Goal: Transaction & Acquisition: Purchase product/service

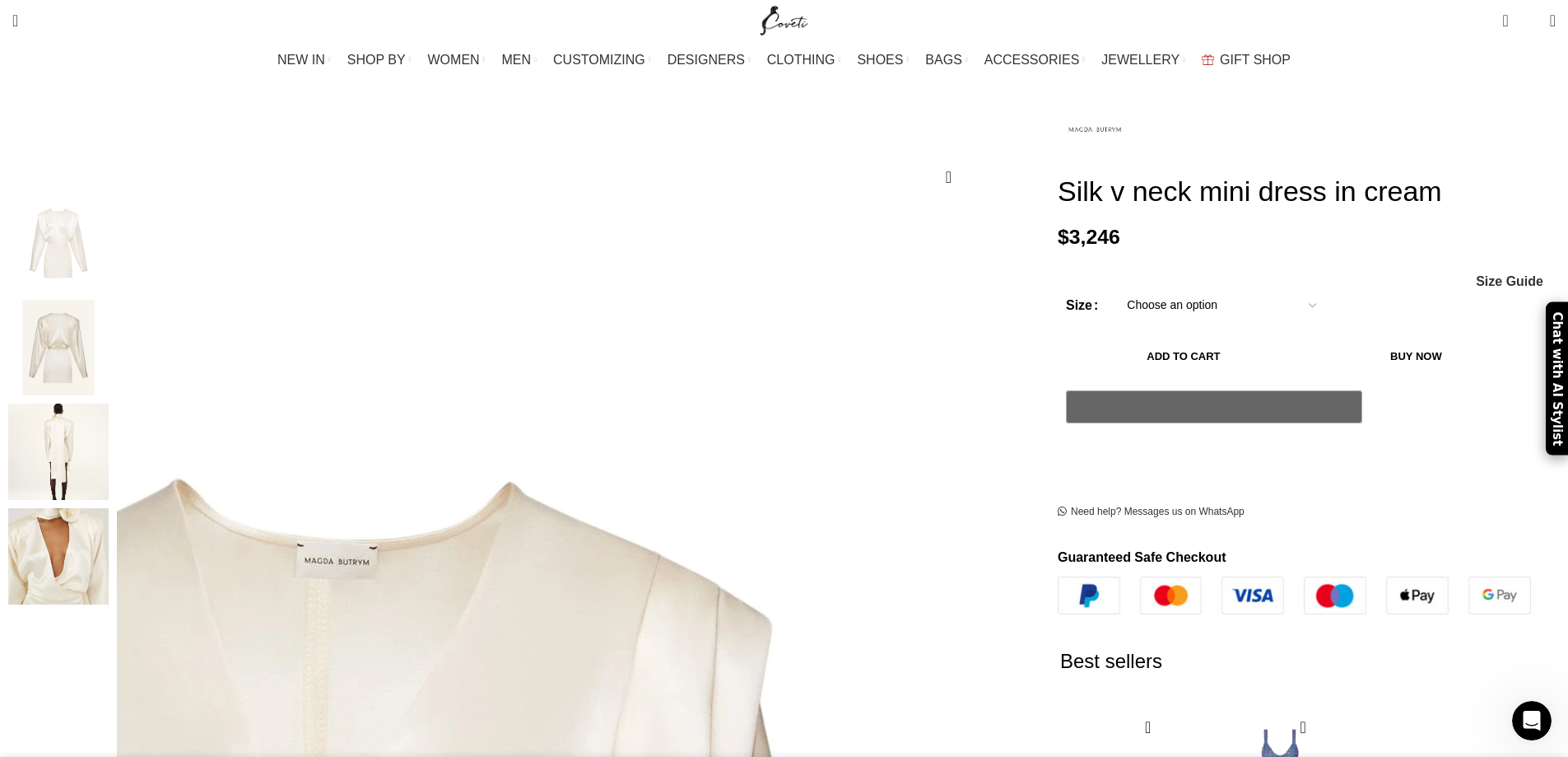
scroll to position [164, 0]
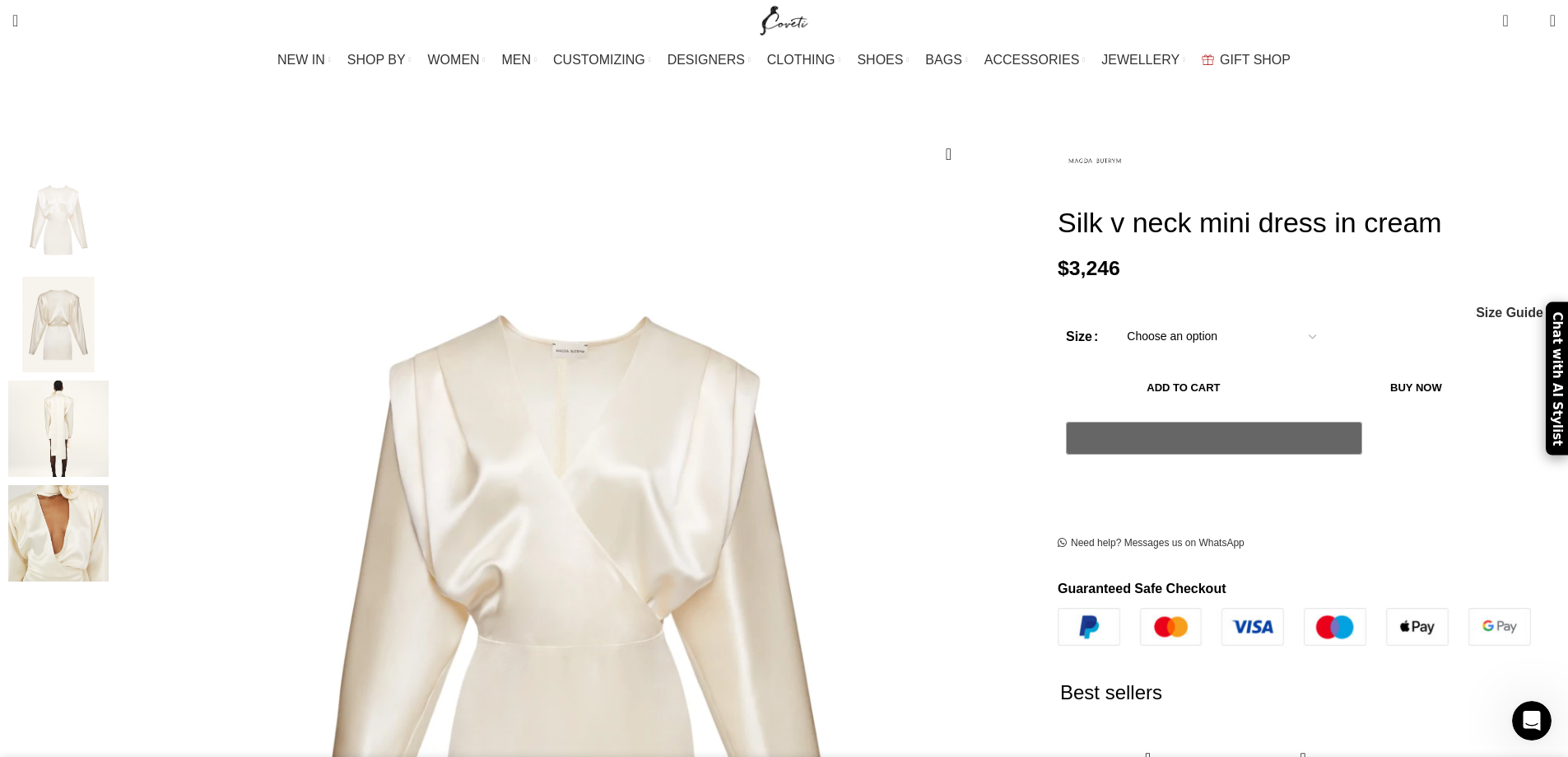
click at [108, 509] on img "4 / 4" at bounding box center [58, 533] width 100 height 96
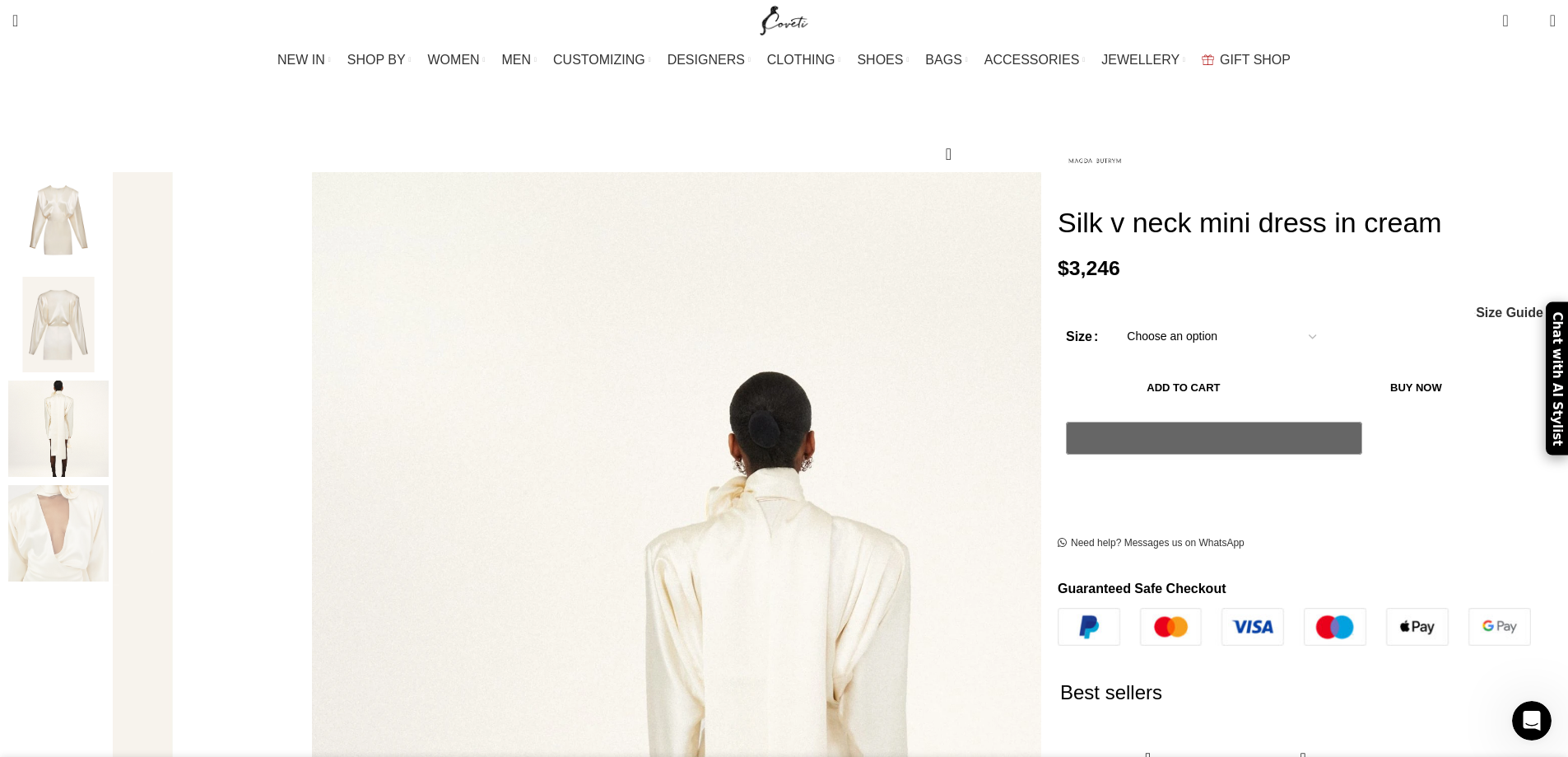
click at [1115, 318] on select "Choose an option 6 UK 8 UK 10 UK 12 UK 14 UK" at bounding box center [1221, 336] width 214 height 35
select select "8-uk"
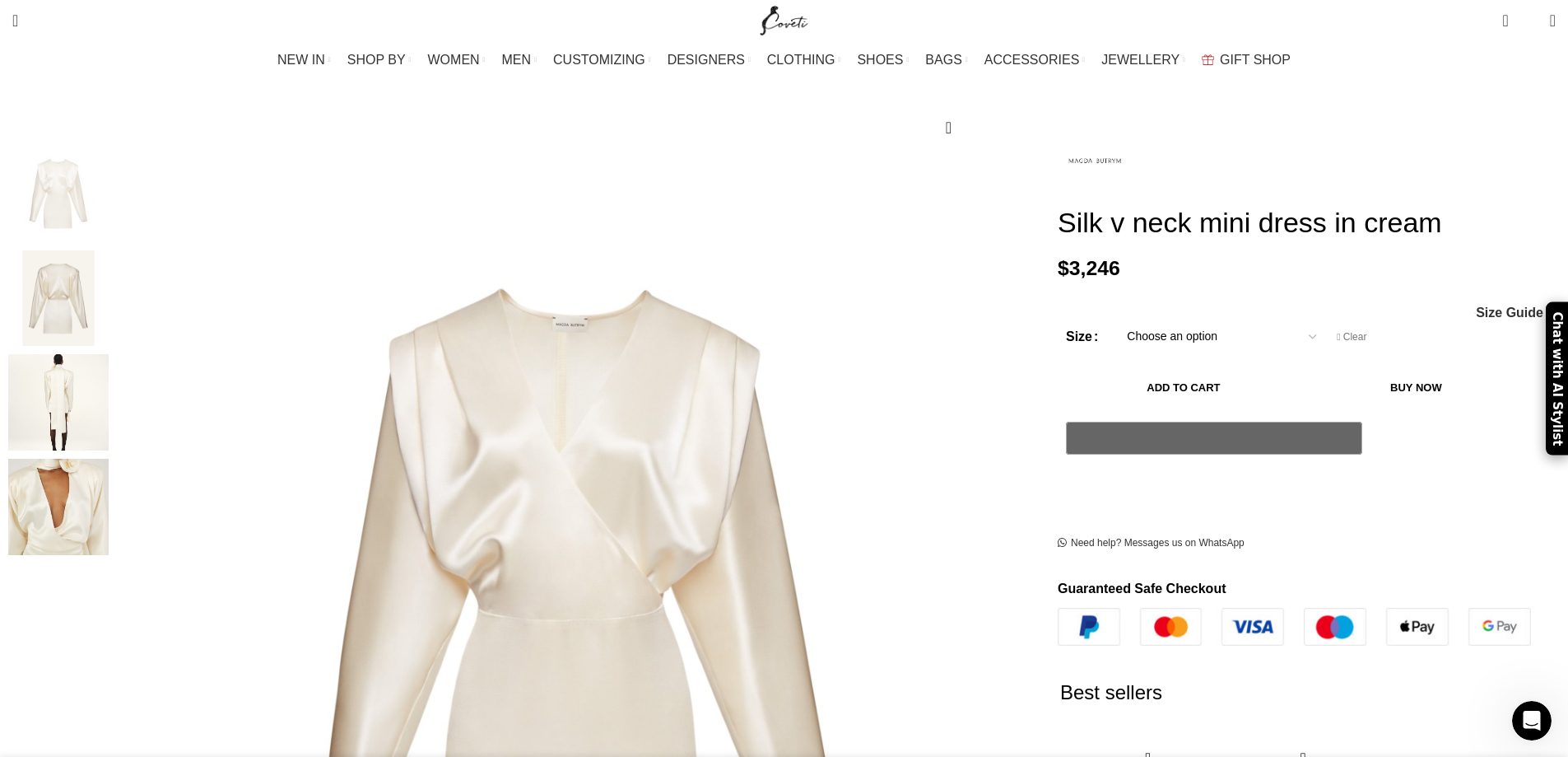
scroll to position [192, 0]
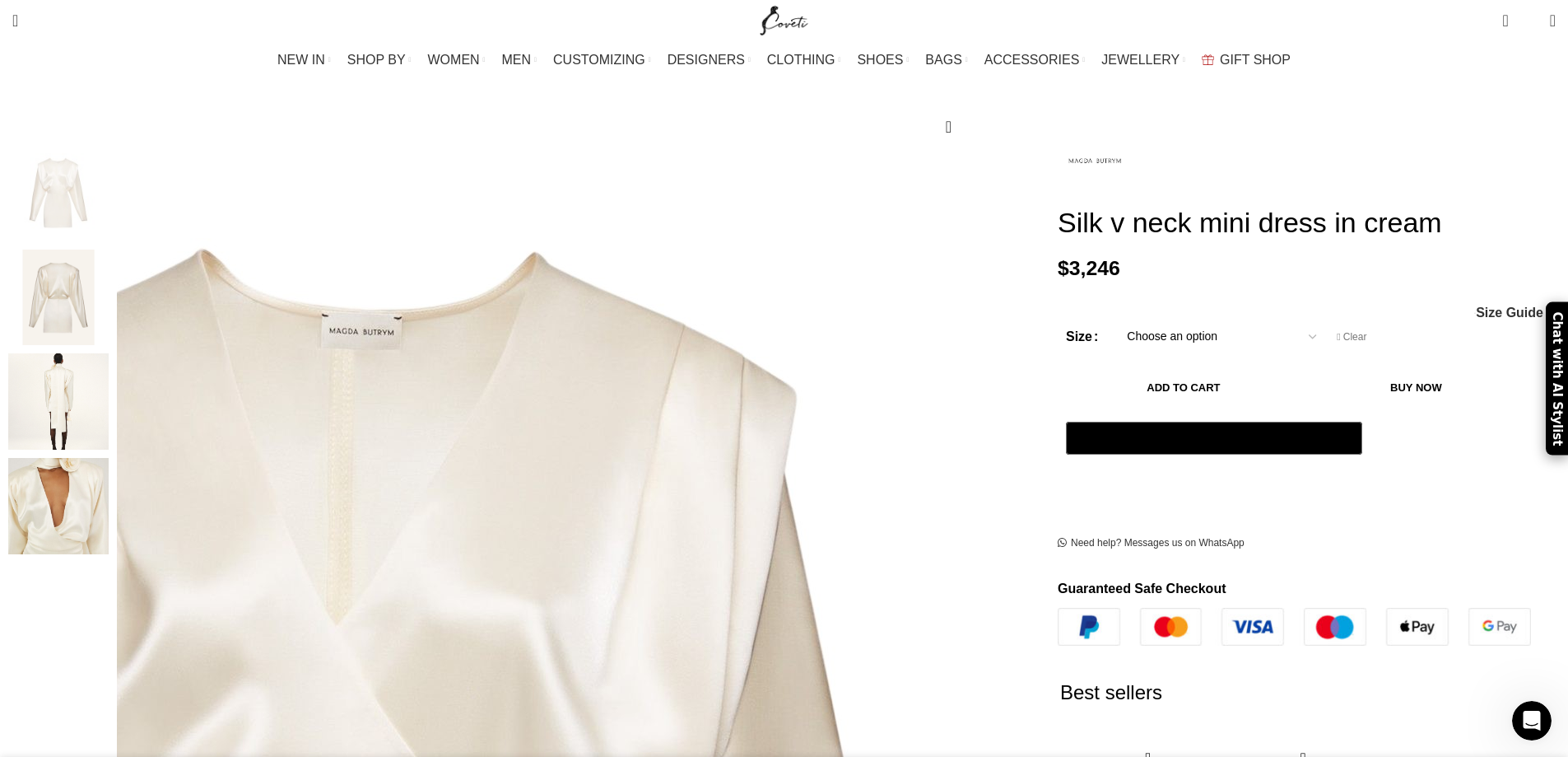
scroll to position [0, 347]
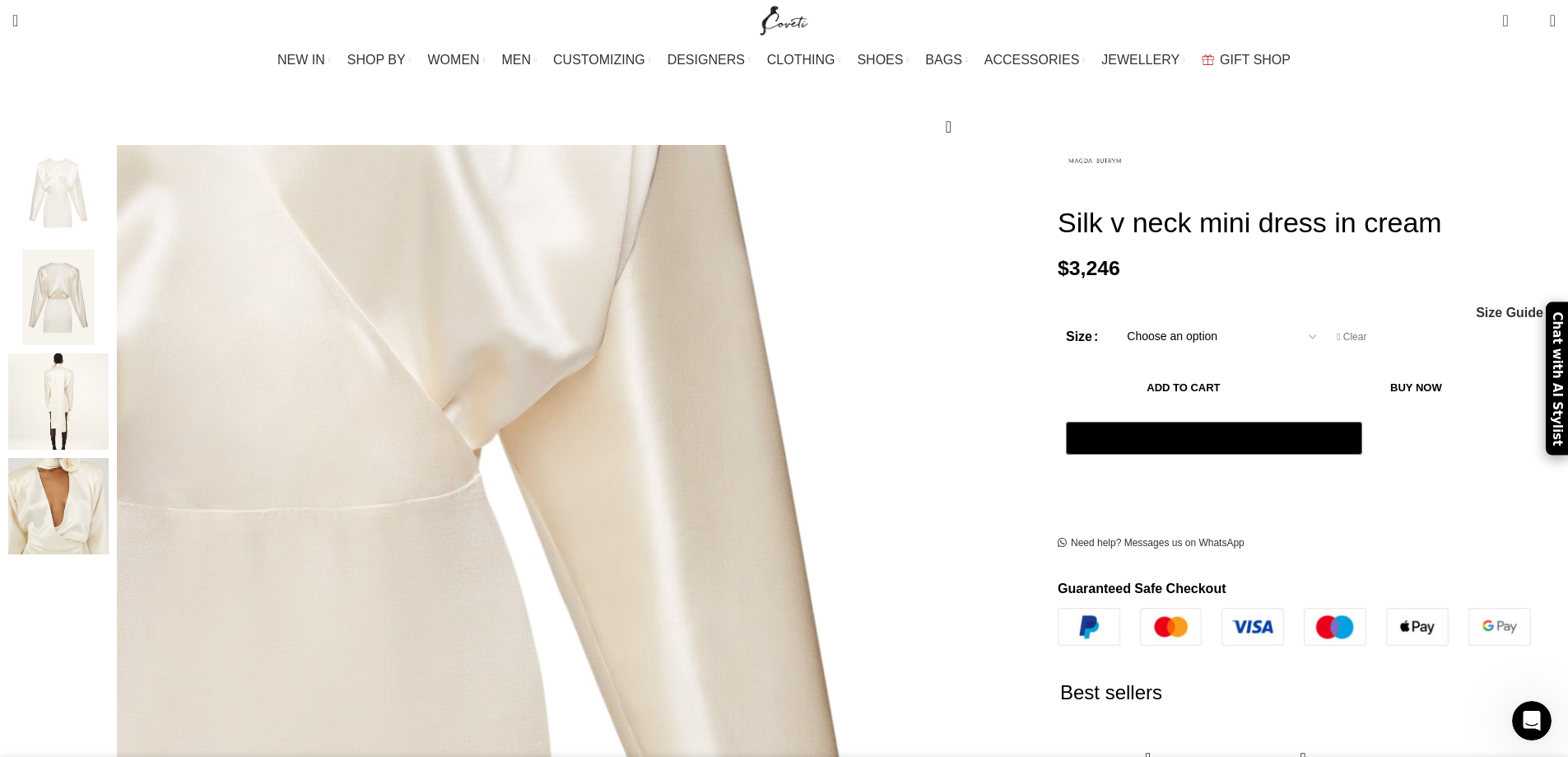
click at [731, 376] on img "1 / 4" at bounding box center [282, 478] width 1506 height 2108
click at [729, 376] on img "1 / 4" at bounding box center [282, 478] width 1506 height 2108
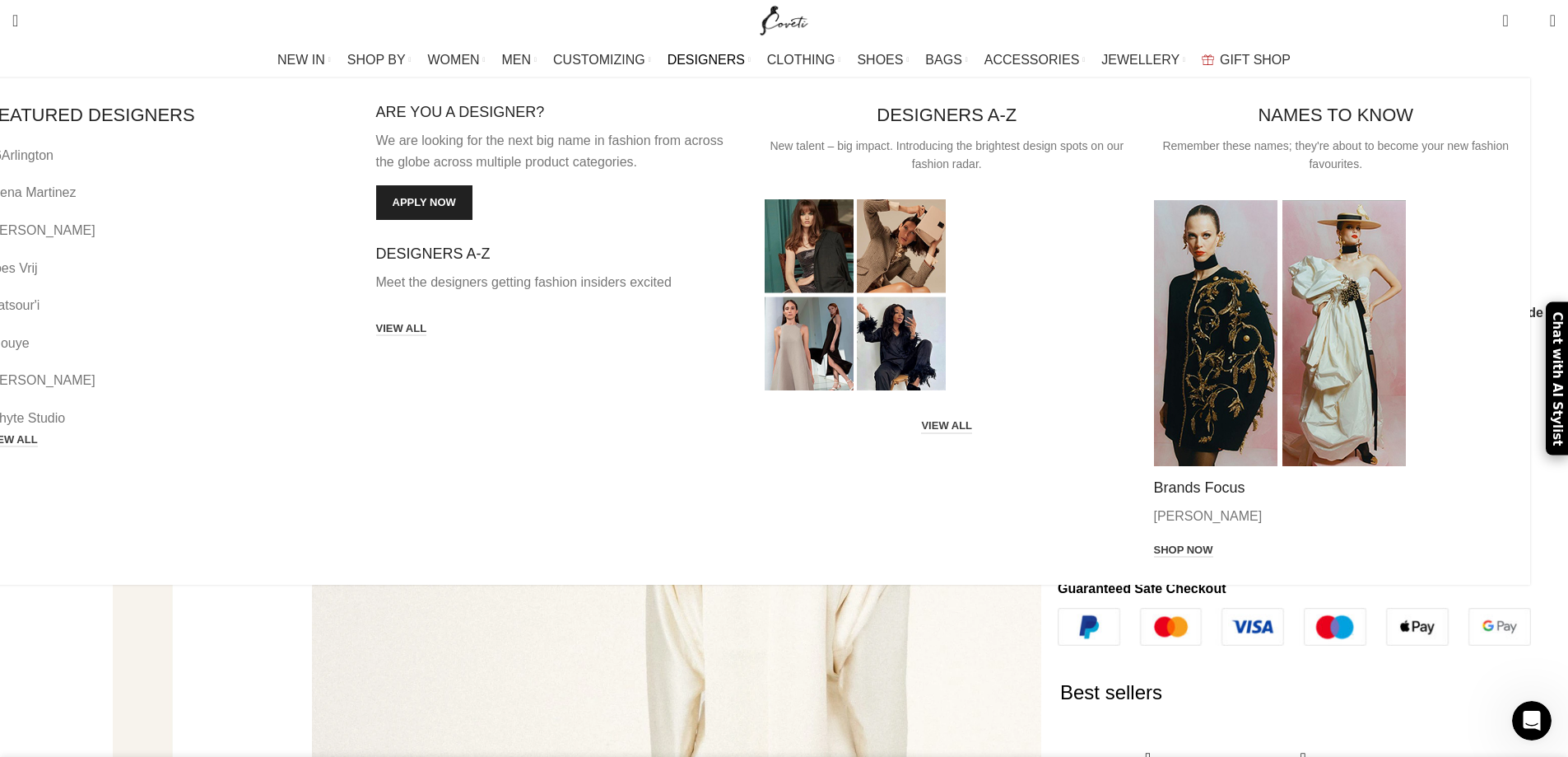
scroll to position [0, 520]
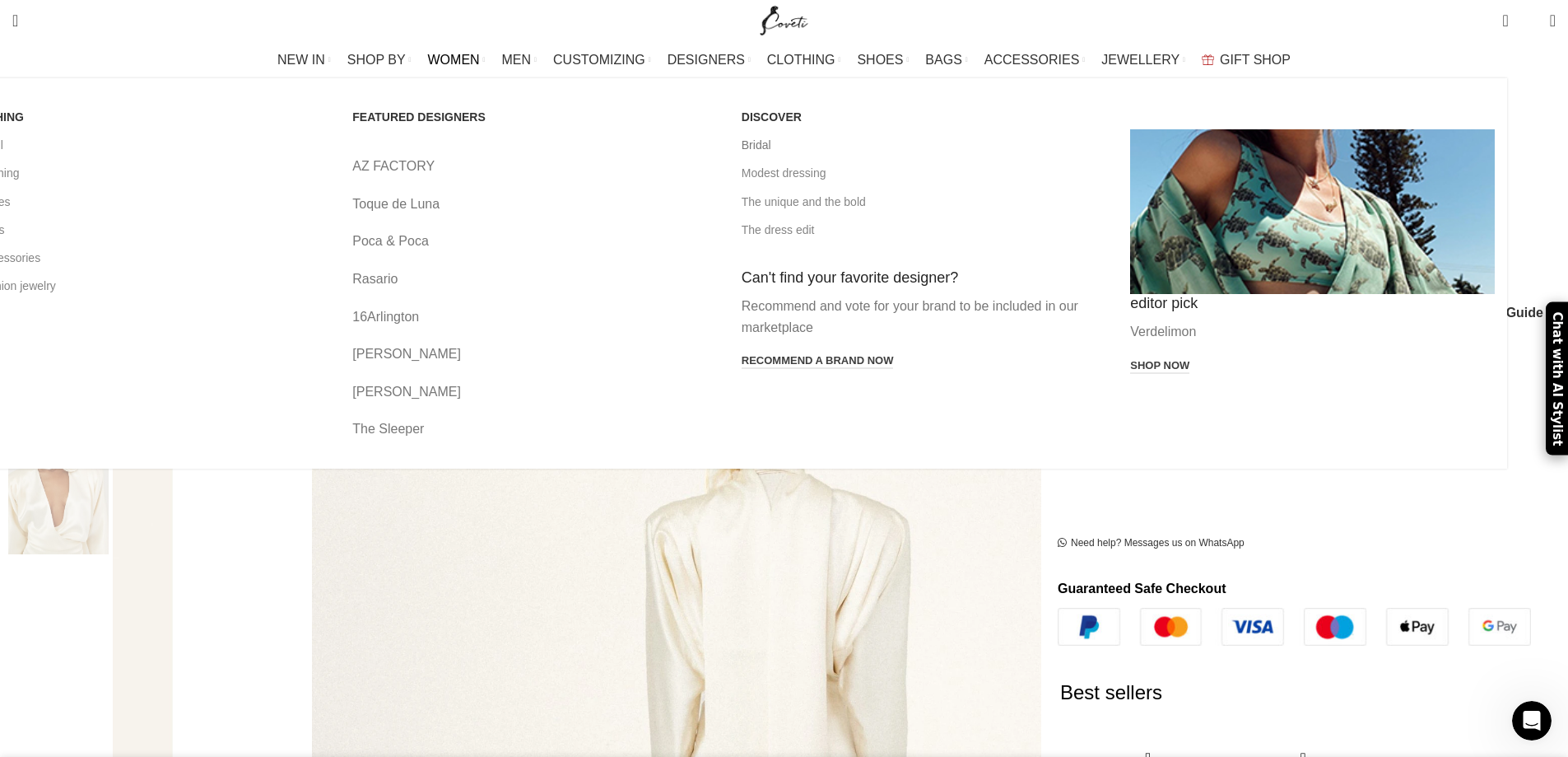
click at [817, 148] on link "Bridal" at bounding box center [925, 145] width 365 height 28
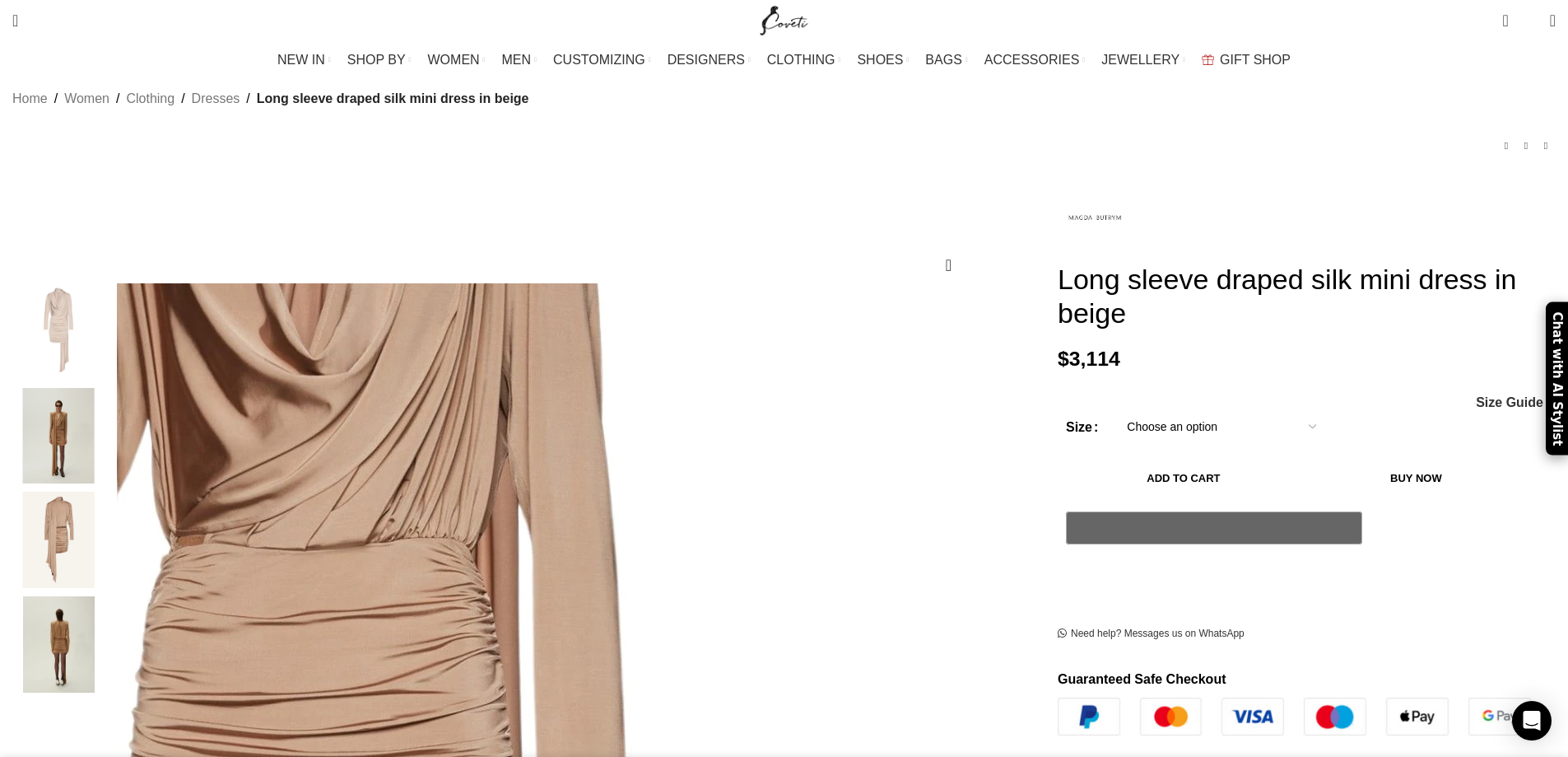
scroll to position [83, 0]
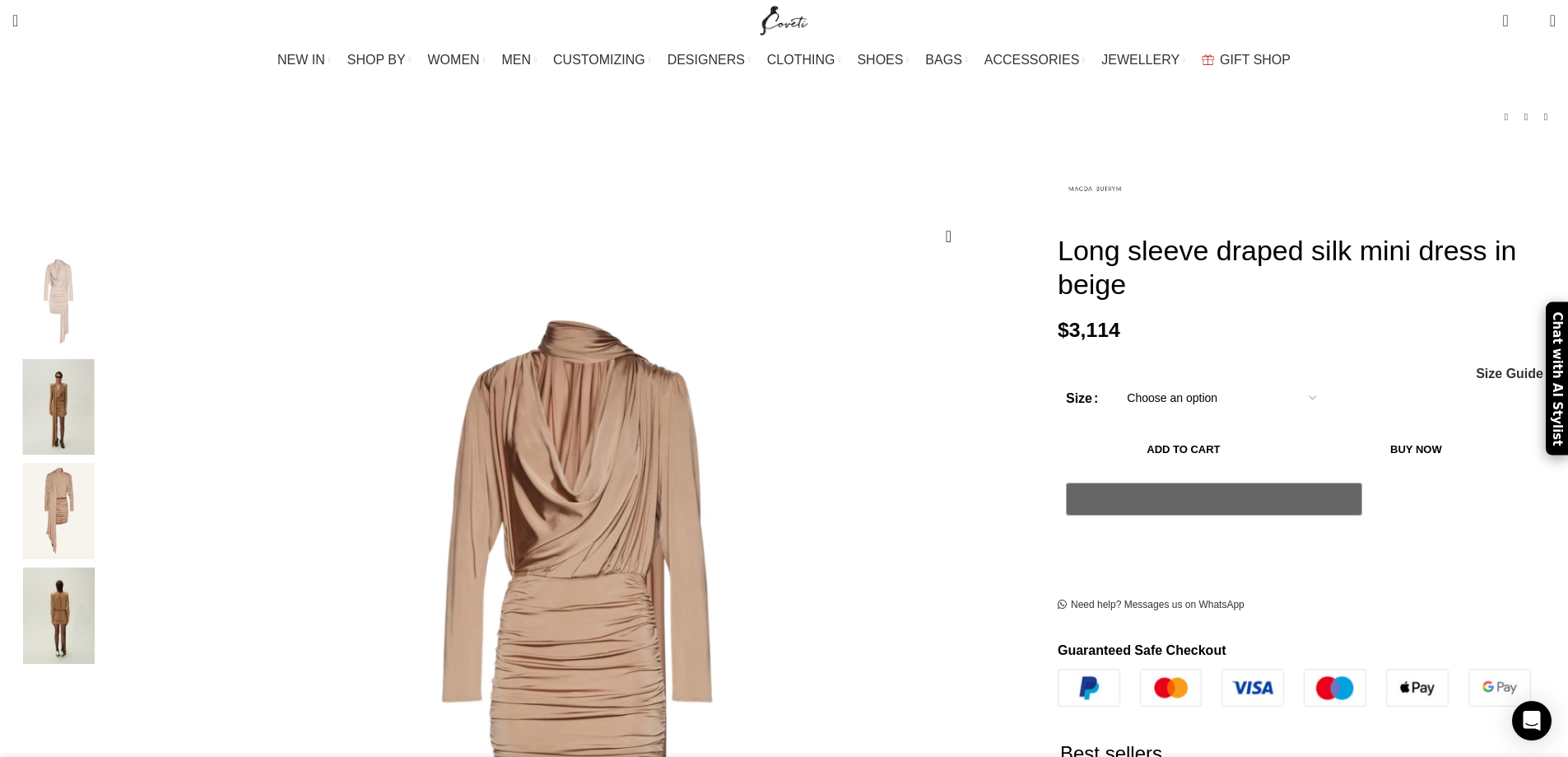
click at [1115, 415] on select "Choose an option 6 UK 8 UK 10 [GEOGRAPHIC_DATA] 12 [GEOGRAPHIC_DATA] 14 [GEOGRA…" at bounding box center [1221, 398] width 214 height 35
click at [1115, 387] on select "Choose an option 6 UK 8 UK 10 [GEOGRAPHIC_DATA] 12 [GEOGRAPHIC_DATA] 14 [GEOGRA…" at bounding box center [1221, 398] width 214 height 35
select select "8-[GEOGRAPHIC_DATA]"
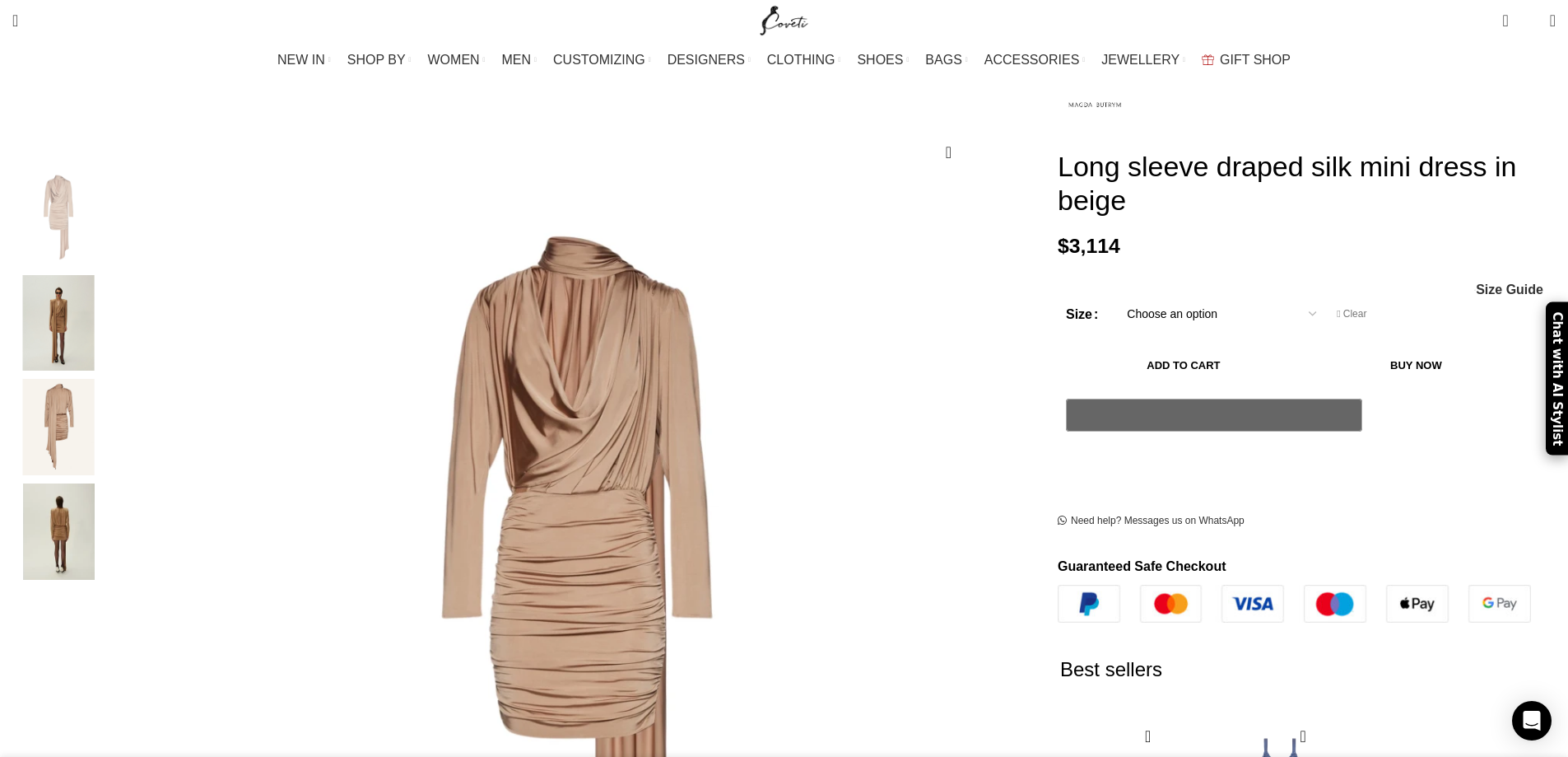
scroll to position [192, 0]
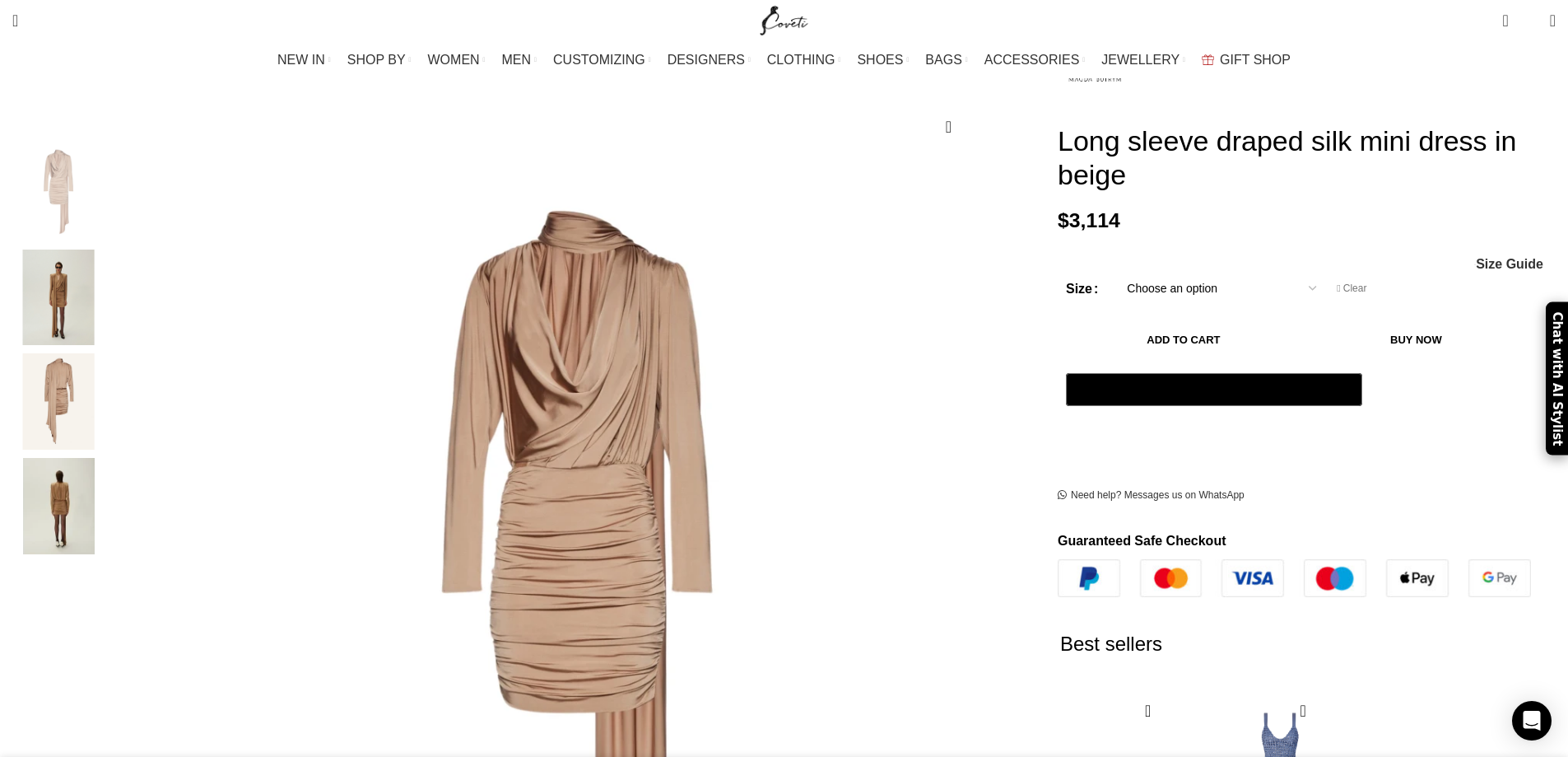
click at [108, 303] on img "2 / 4" at bounding box center [58, 297] width 100 height 96
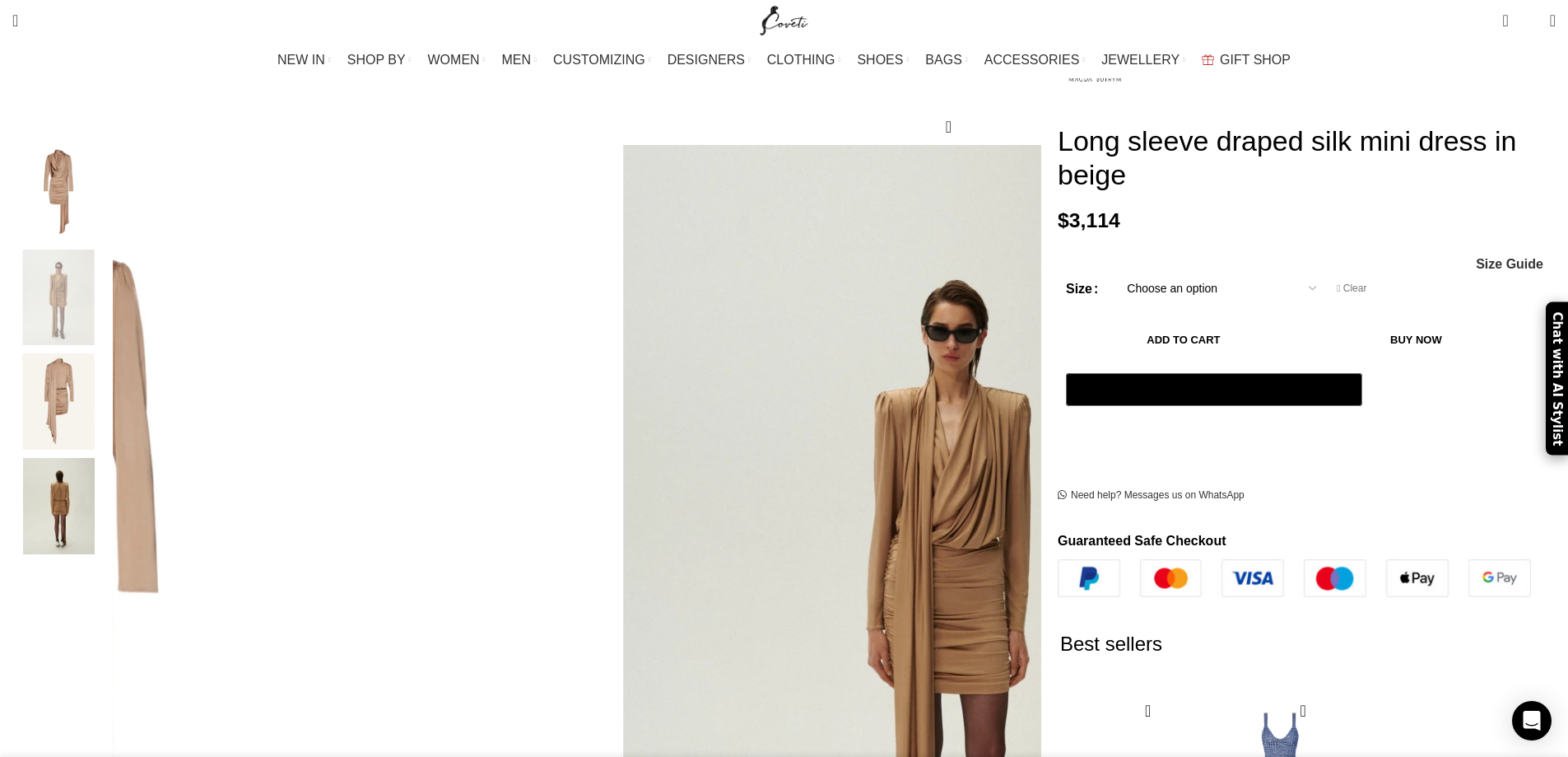
click at [108, 379] on img "3 / 4" at bounding box center [58, 401] width 100 height 96
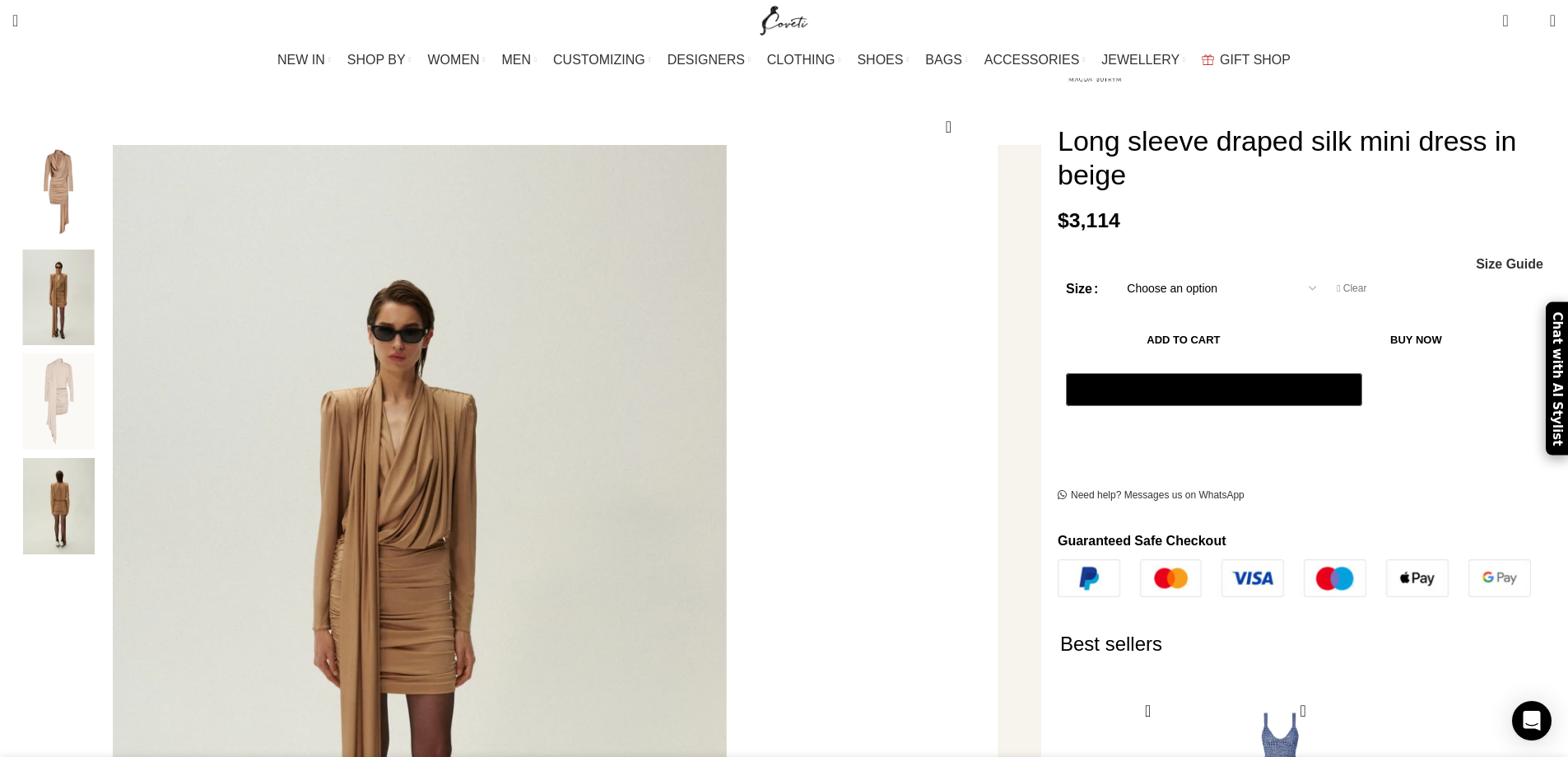
click at [108, 464] on img "4 / 4" at bounding box center [58, 506] width 100 height 96
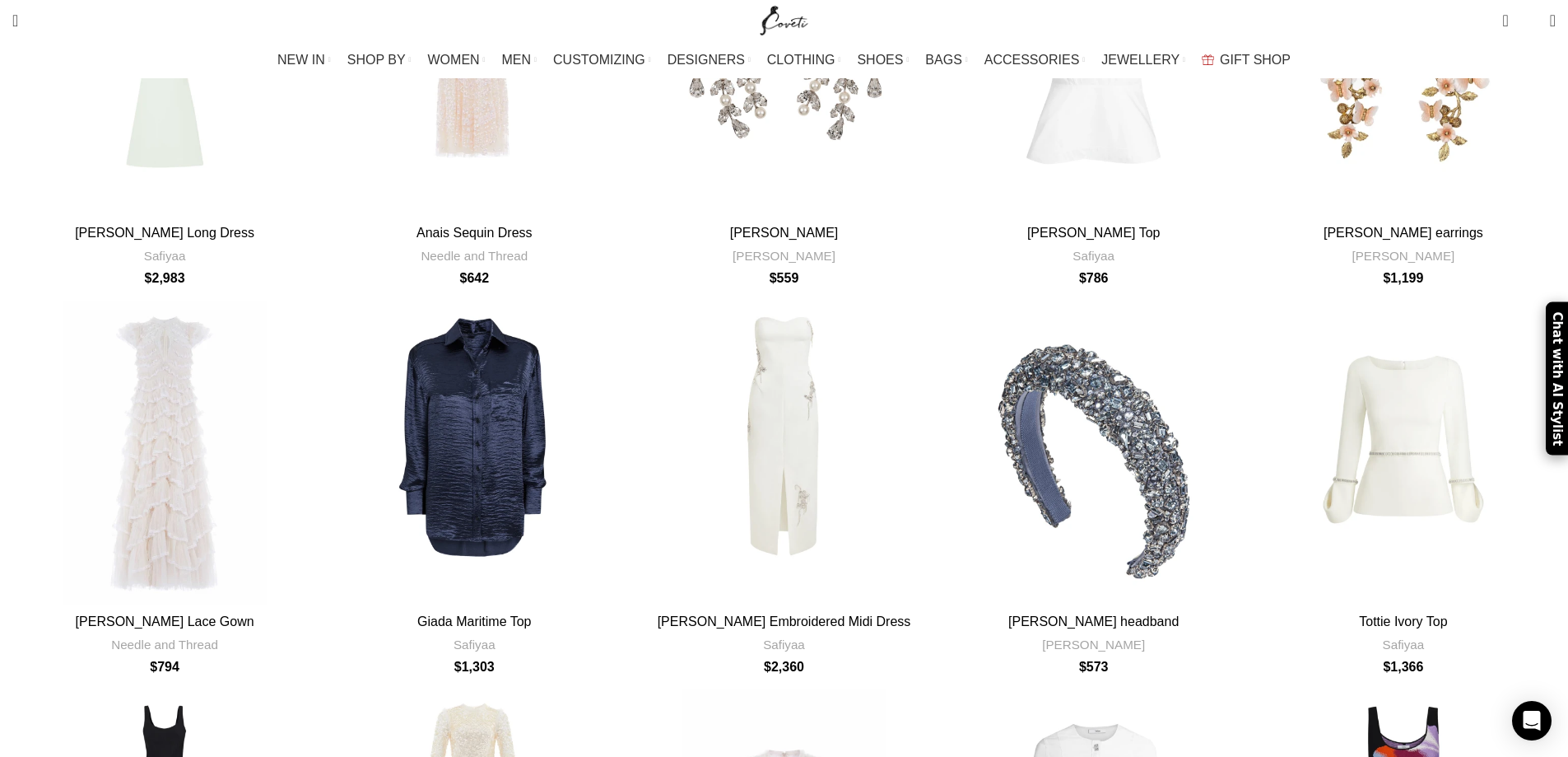
scroll to position [4447, 0]
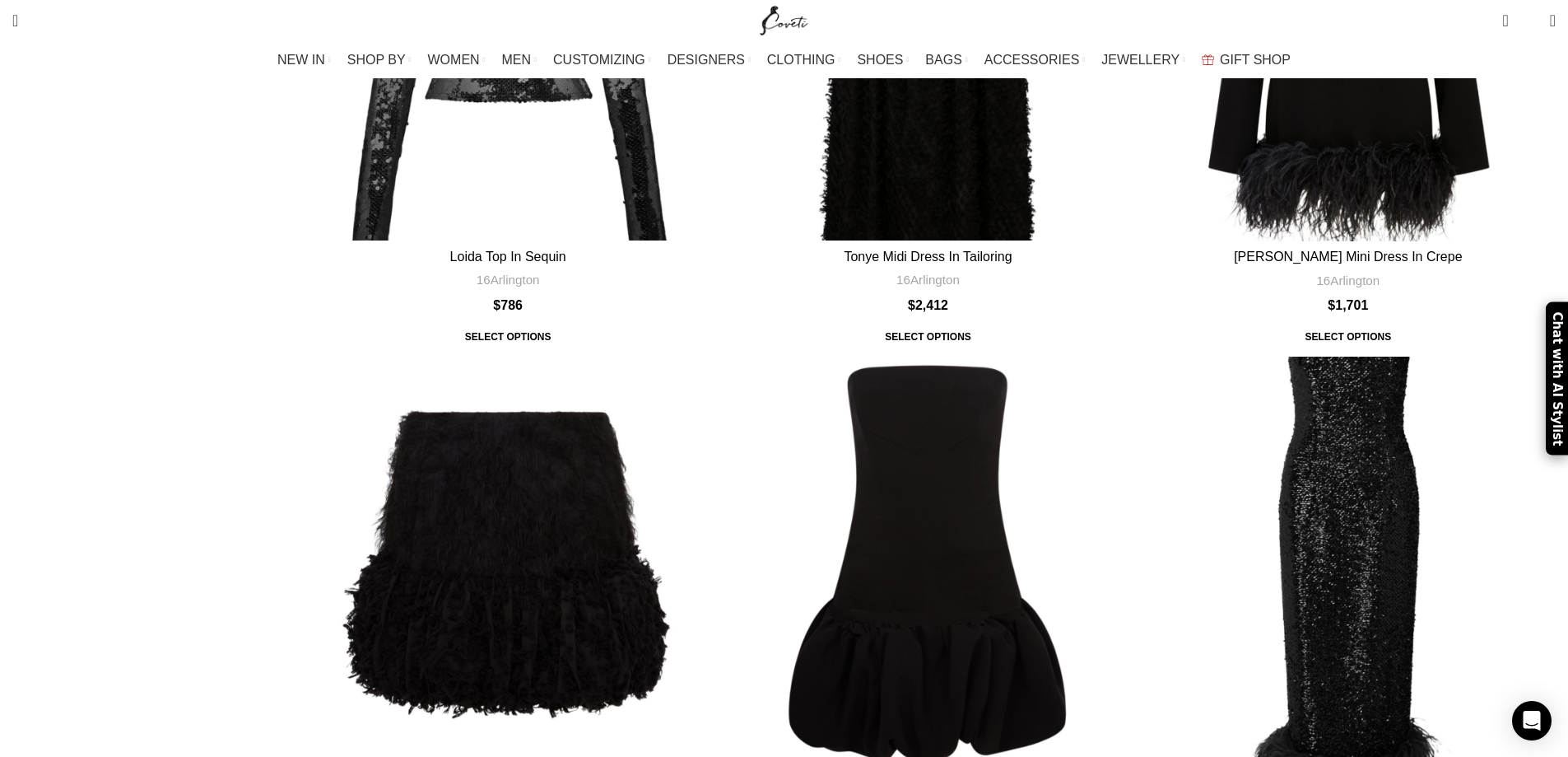
scroll to position [4940, 0]
